Goal: Information Seeking & Learning: Learn about a topic

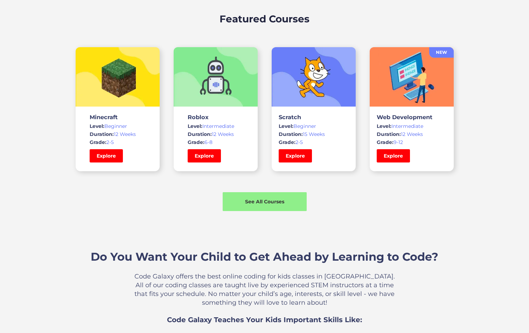
scroll to position [475, 0]
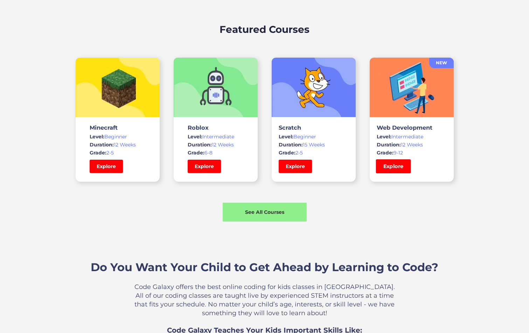
click at [392, 167] on link "Explore" at bounding box center [392, 167] width 35 height 14
